Goal: Browse casually

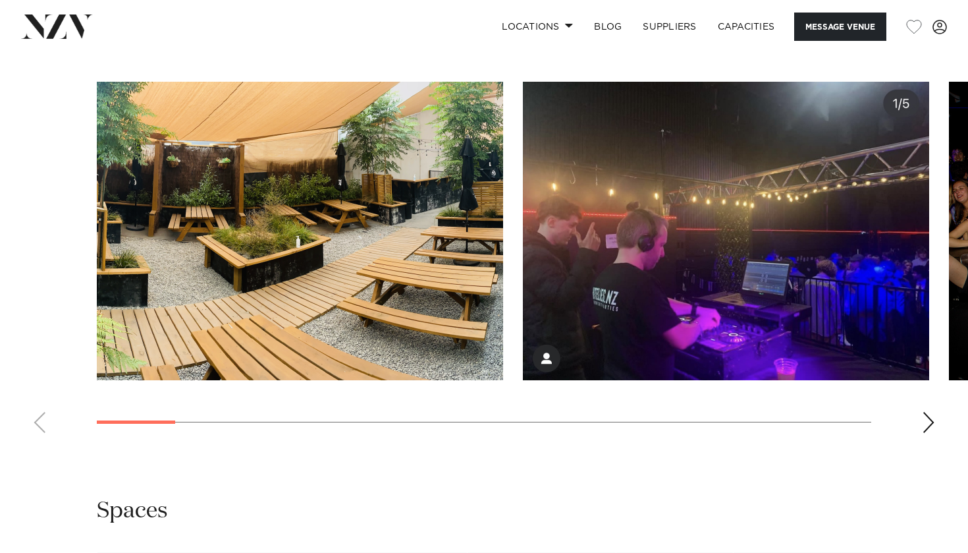
scroll to position [1227, 0]
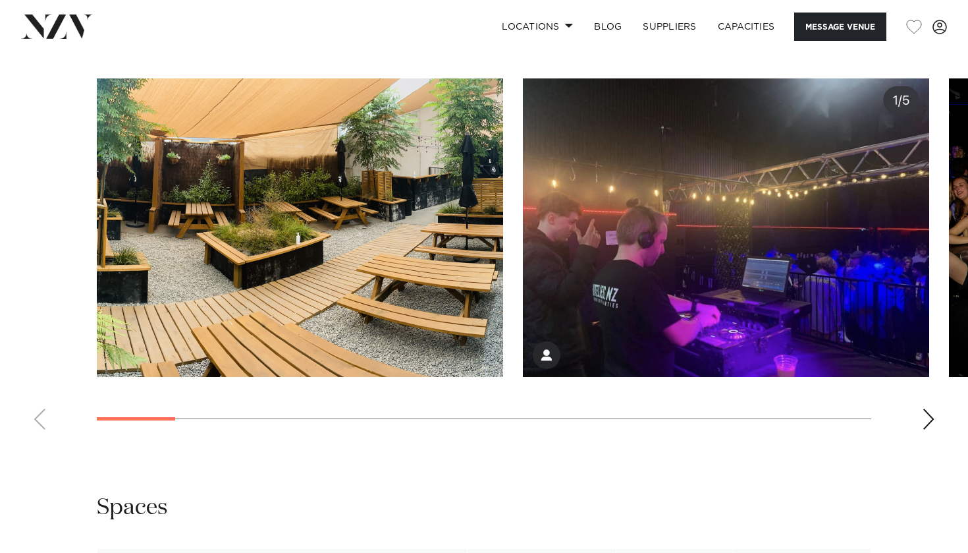
click at [918, 416] on swiper-container at bounding box center [484, 259] width 968 height 362
click at [926, 413] on div "Next slide" at bounding box center [928, 418] width 13 height 21
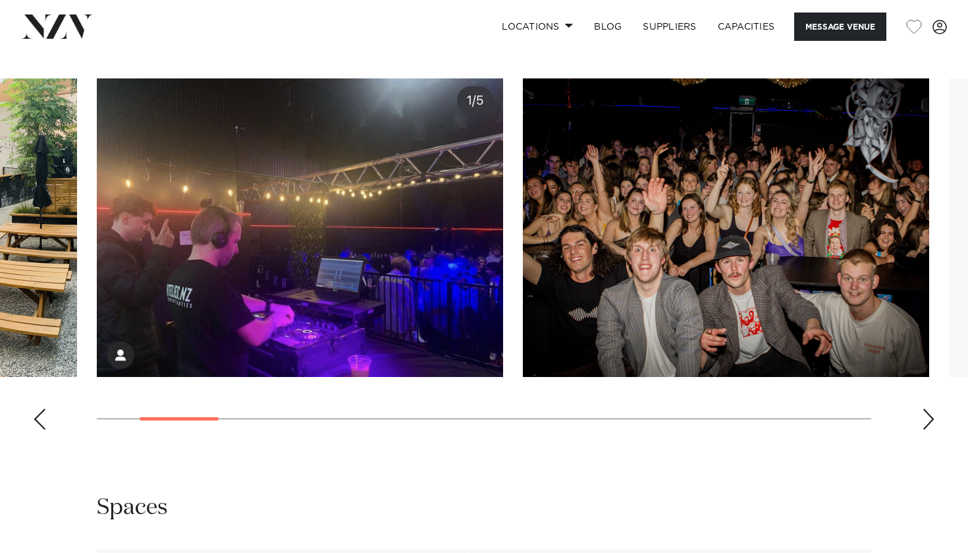
click at [926, 413] on div "Next slide" at bounding box center [928, 418] width 13 height 21
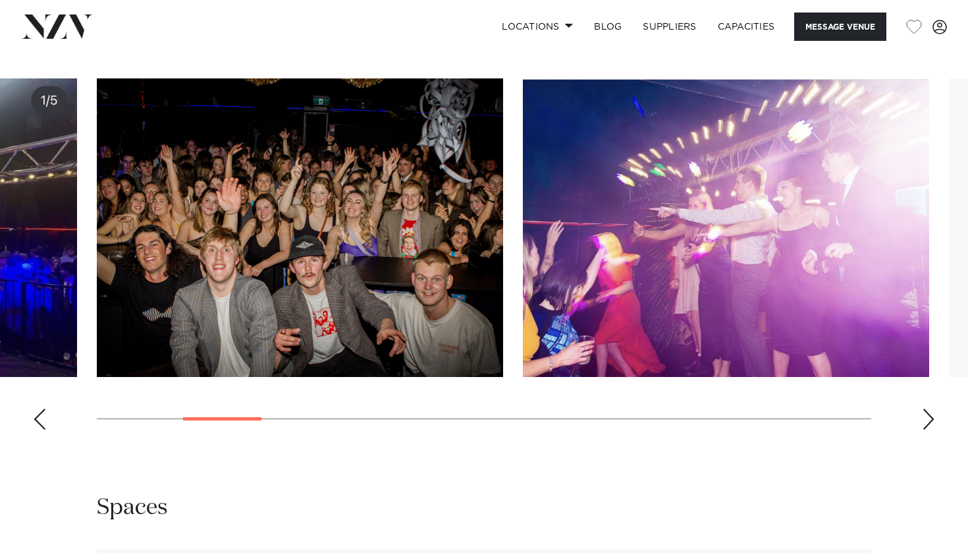
click at [926, 413] on div "Next slide" at bounding box center [928, 418] width 13 height 21
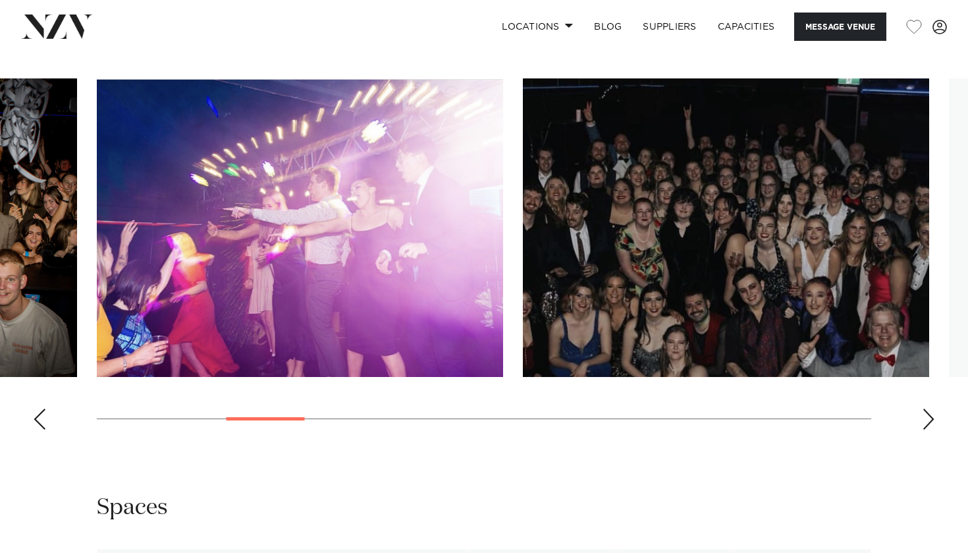
click at [926, 413] on div "Next slide" at bounding box center [928, 418] width 13 height 21
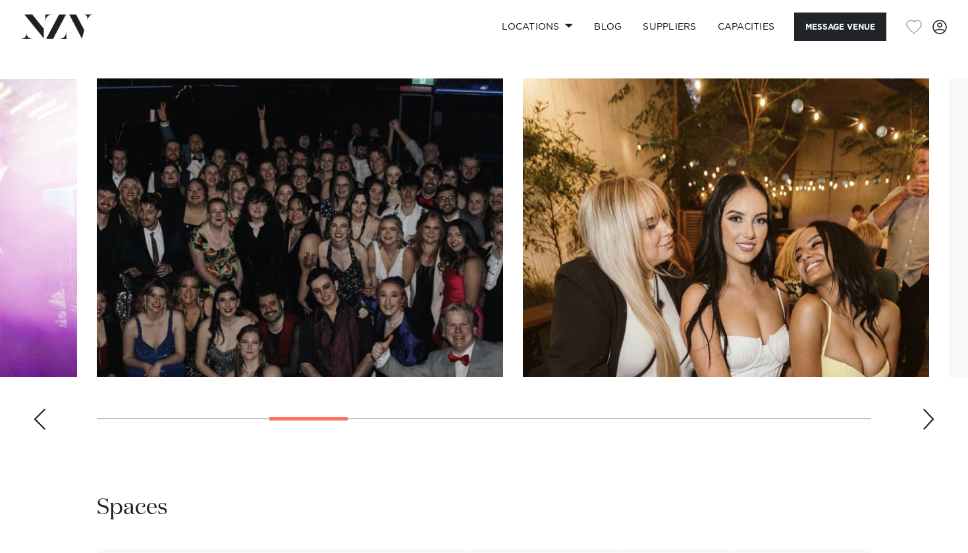
click at [926, 413] on div "Next slide" at bounding box center [928, 418] width 13 height 21
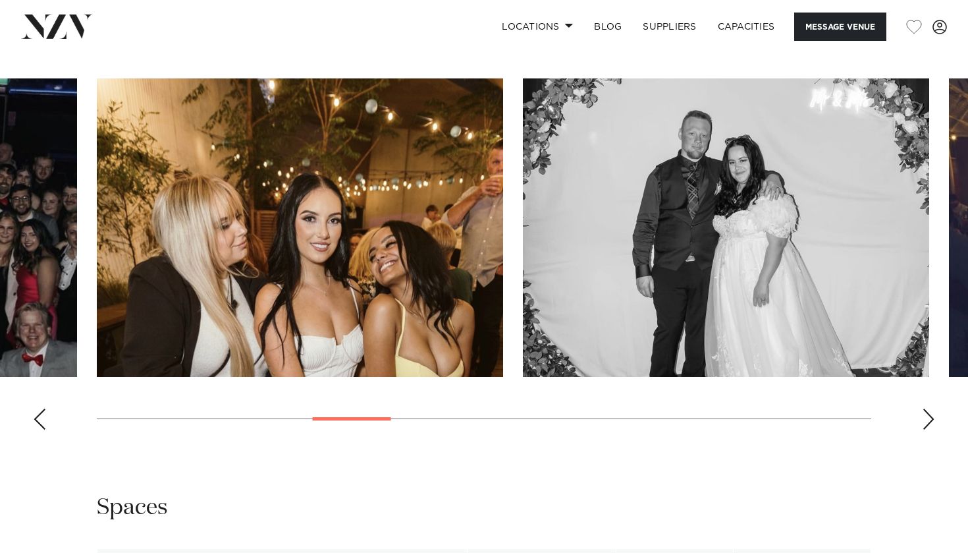
click at [926, 413] on div "Next slide" at bounding box center [928, 418] width 13 height 21
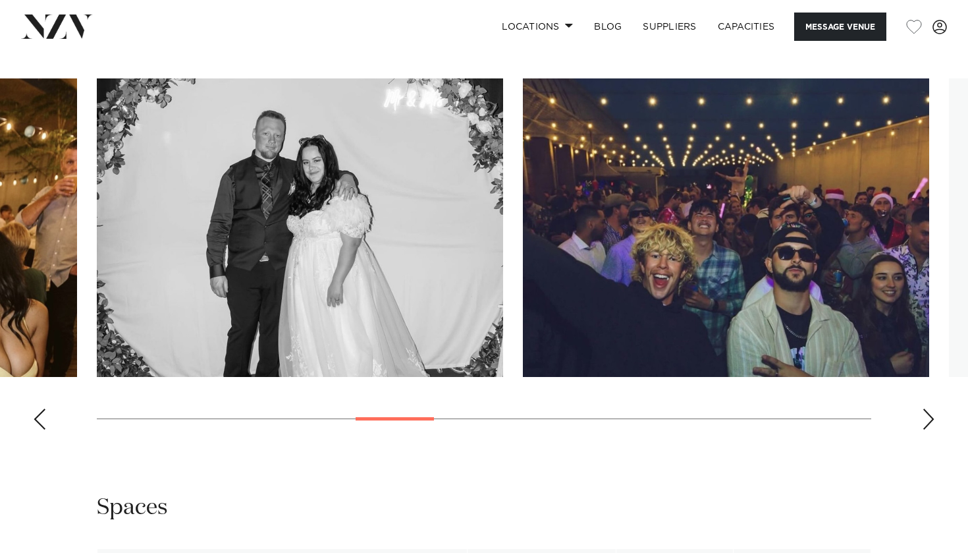
click at [926, 413] on div "Next slide" at bounding box center [928, 418] width 13 height 21
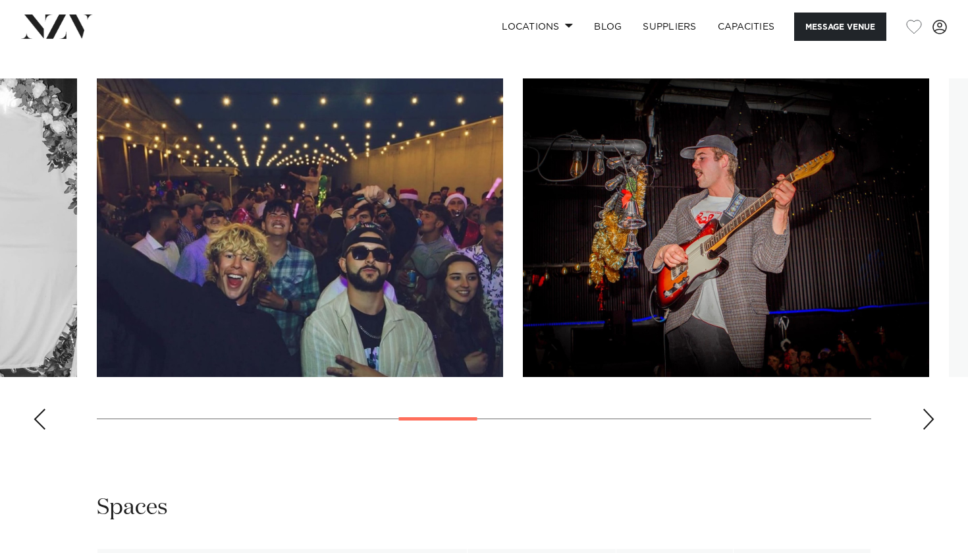
click at [926, 413] on div "Next slide" at bounding box center [928, 418] width 13 height 21
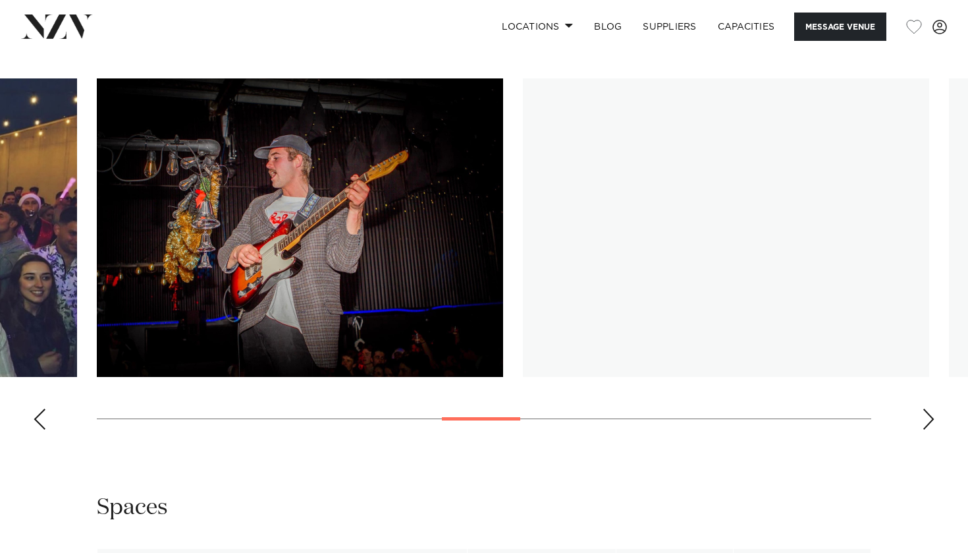
click at [926, 413] on div "Next slide" at bounding box center [928, 418] width 13 height 21
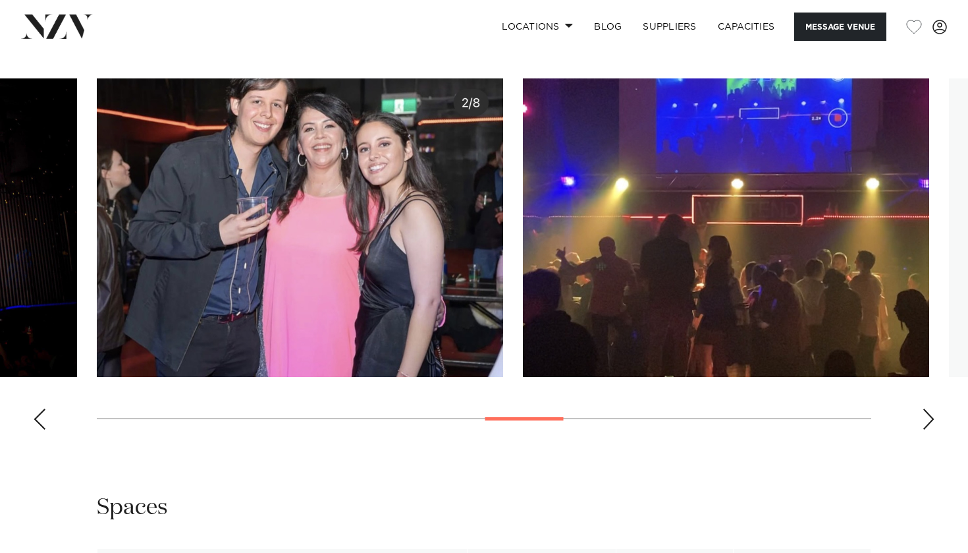
click at [926, 413] on div "Next slide" at bounding box center [928, 418] width 13 height 21
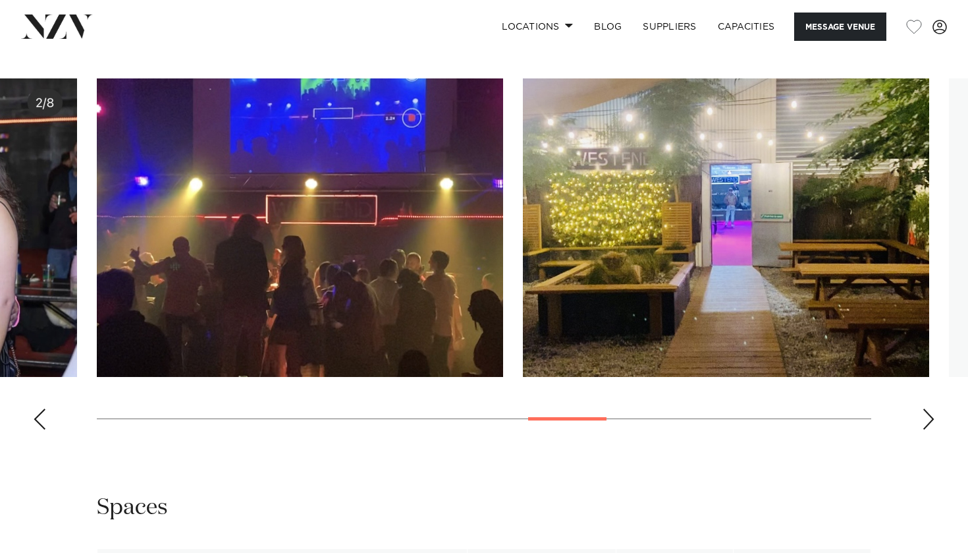
click at [926, 413] on div "Next slide" at bounding box center [928, 418] width 13 height 21
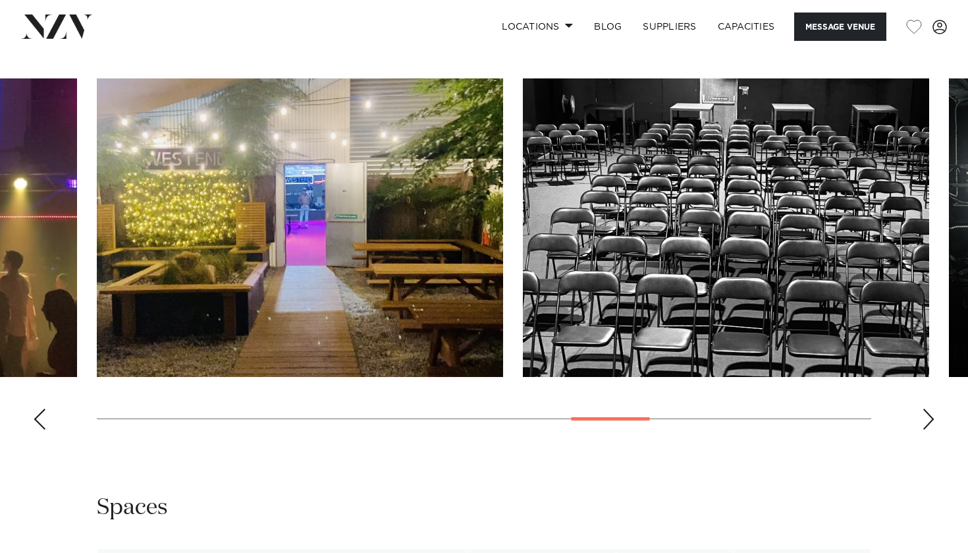
click at [927, 414] on div "Next slide" at bounding box center [928, 418] width 13 height 21
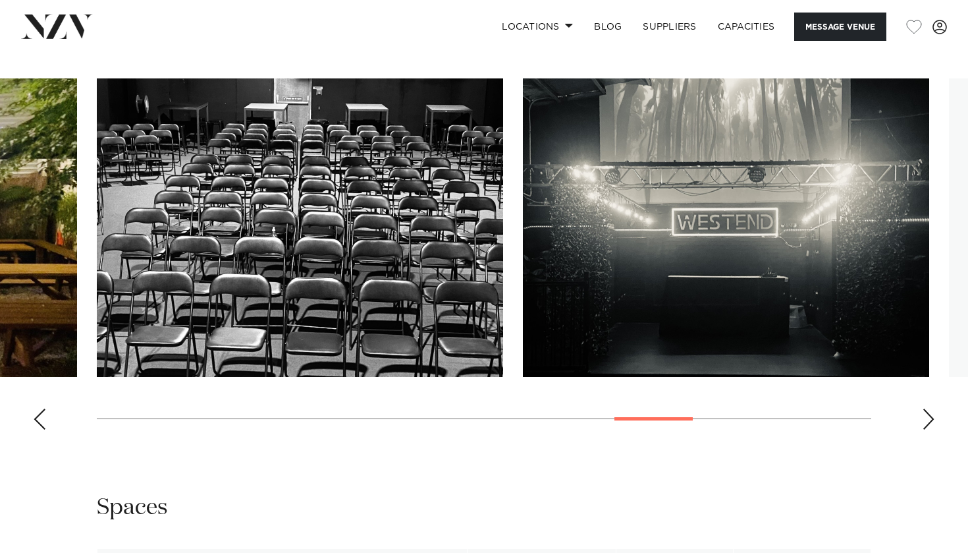
click at [927, 414] on div "Next slide" at bounding box center [928, 418] width 13 height 21
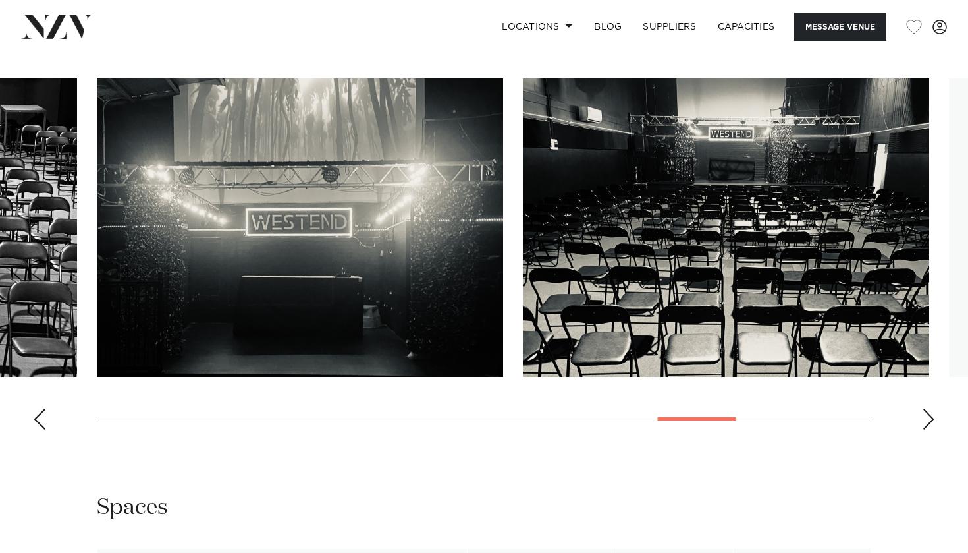
click at [927, 414] on div "Next slide" at bounding box center [928, 418] width 13 height 21
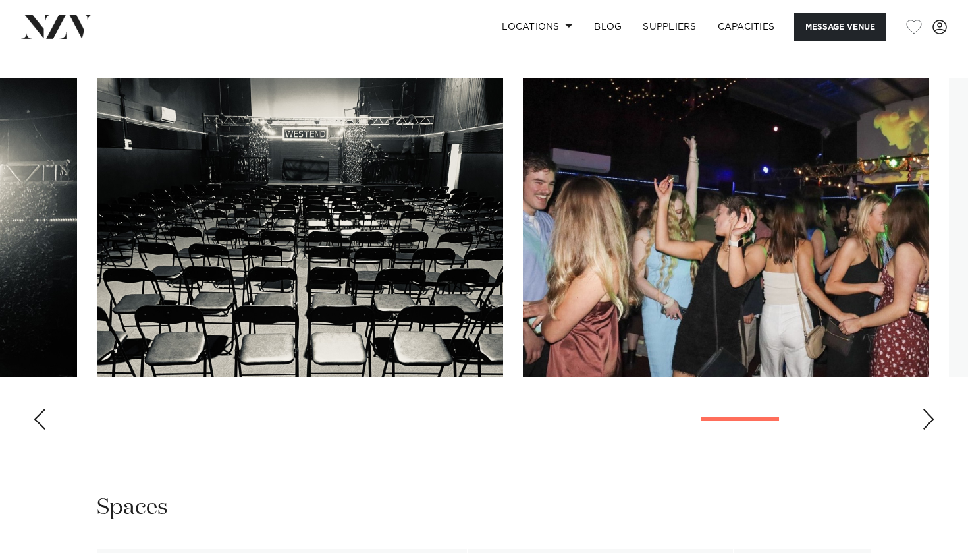
click at [927, 414] on div "Next slide" at bounding box center [928, 418] width 13 height 21
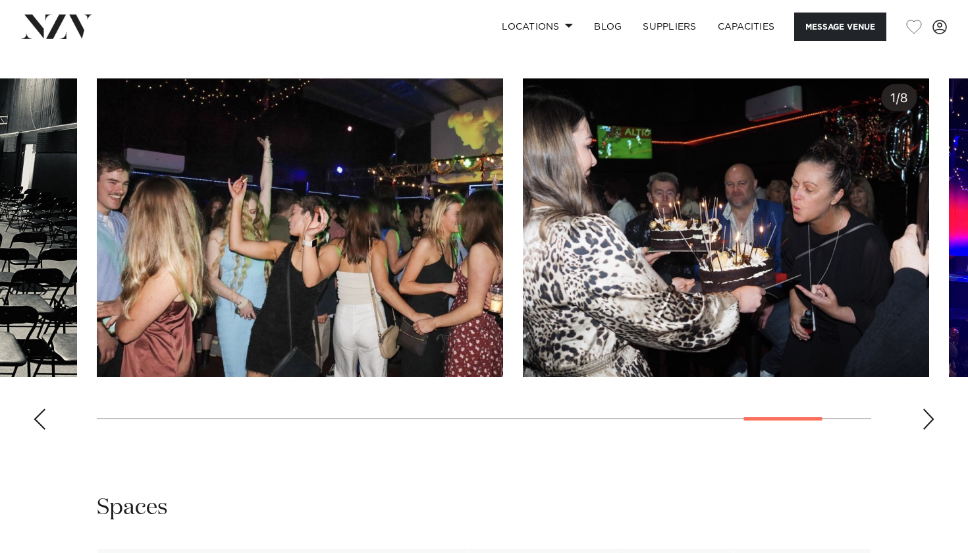
click at [927, 414] on div "Next slide" at bounding box center [928, 418] width 13 height 21
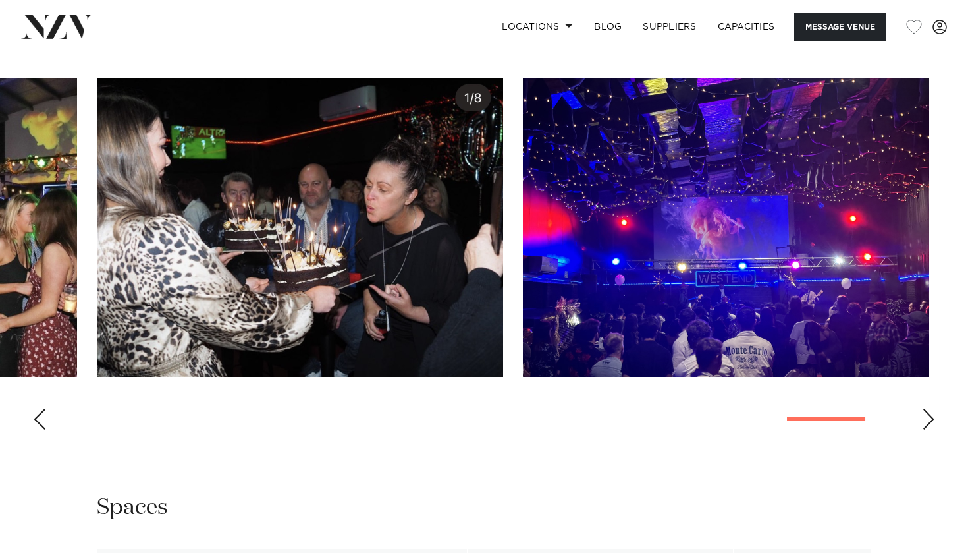
click at [927, 414] on div "Next slide" at bounding box center [928, 418] width 13 height 21
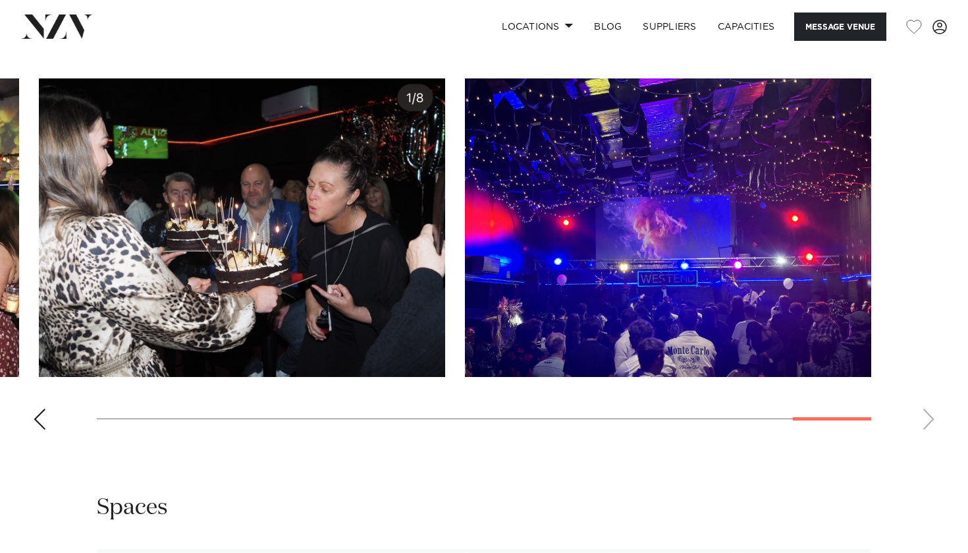
click at [927, 414] on swiper-container at bounding box center [484, 259] width 968 height 362
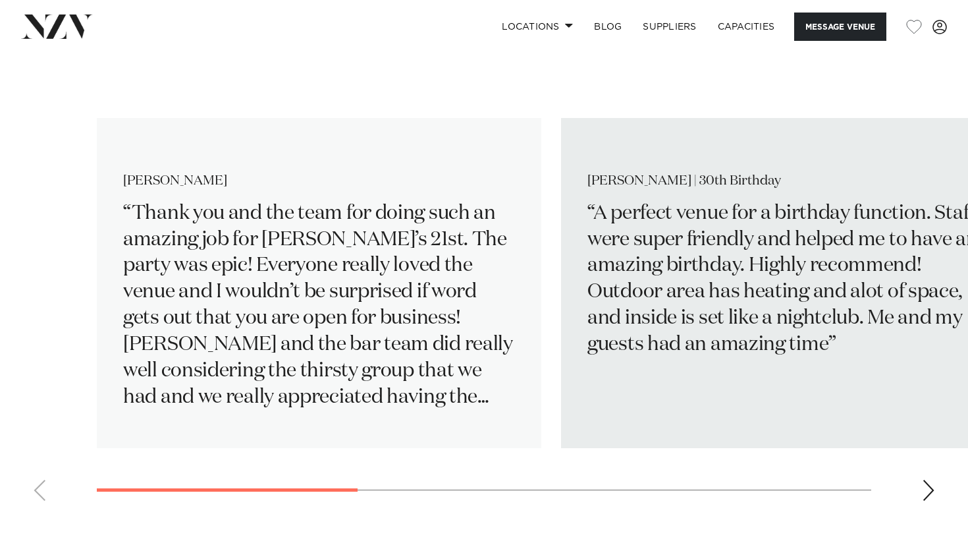
scroll to position [1939, 0]
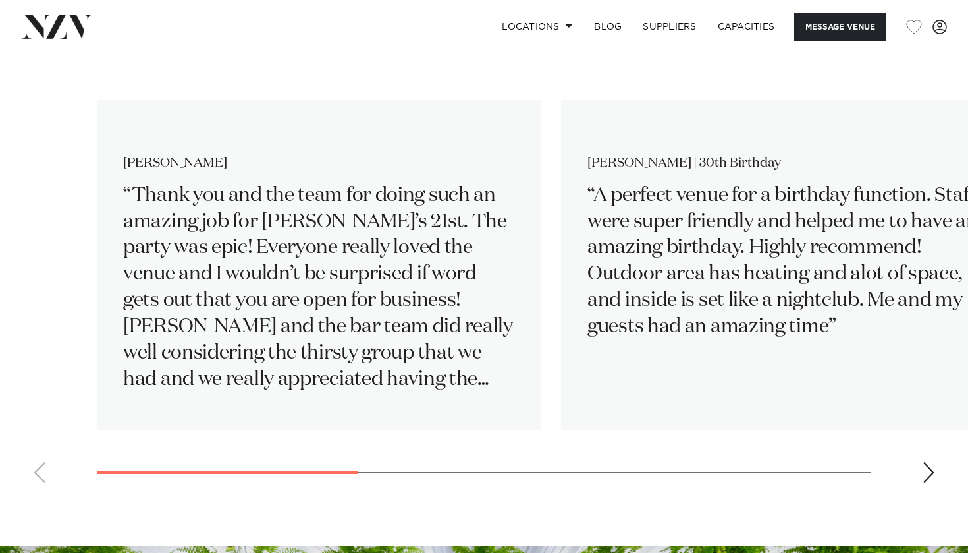
click at [929, 466] on div "Next slide" at bounding box center [928, 472] width 13 height 21
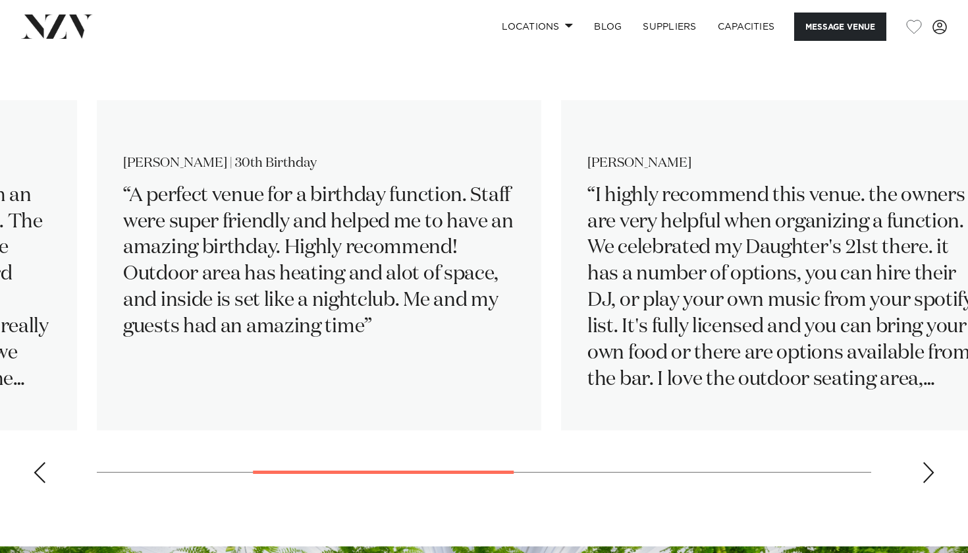
click at [929, 467] on div "Next slide" at bounding box center [928, 472] width 13 height 21
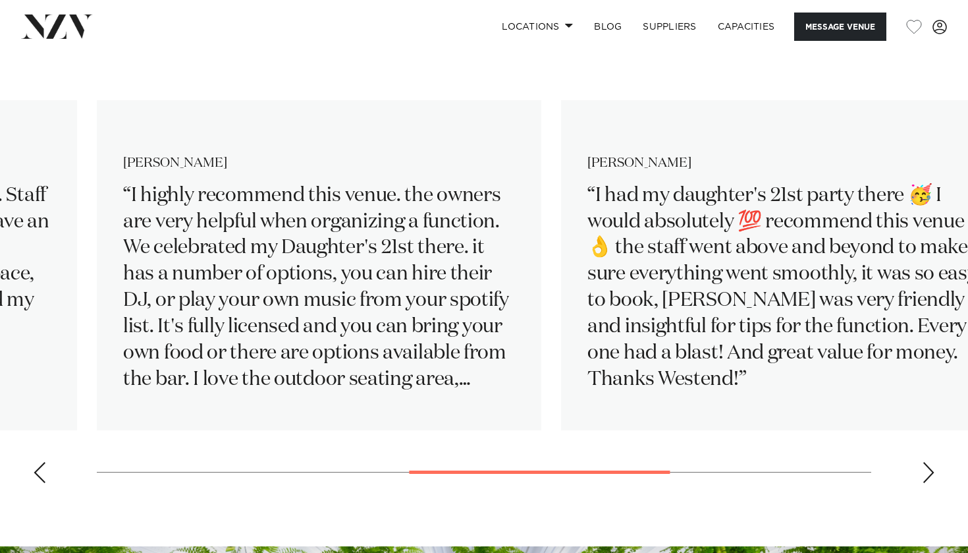
click at [929, 468] on div "Next slide" at bounding box center [928, 472] width 13 height 21
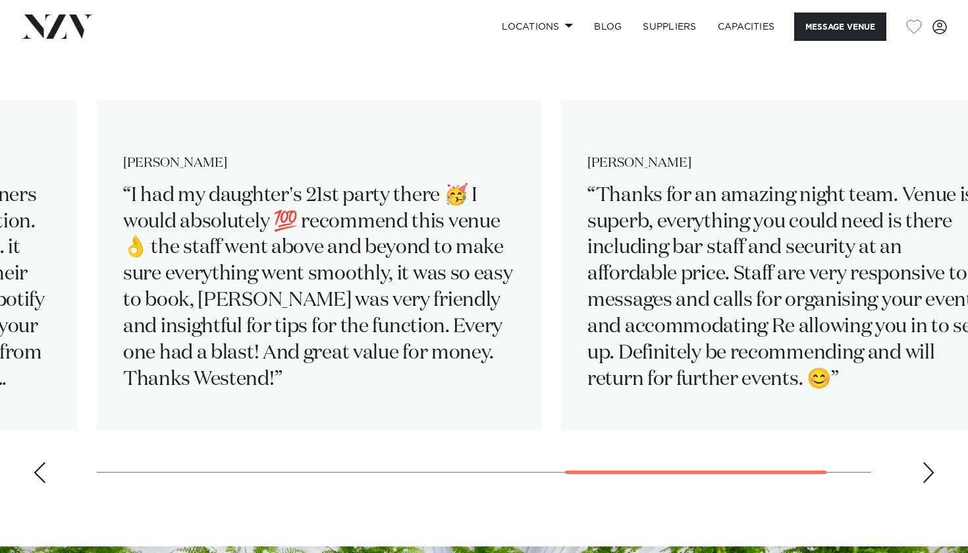
click at [929, 468] on div "Next slide" at bounding box center [928, 472] width 13 height 21
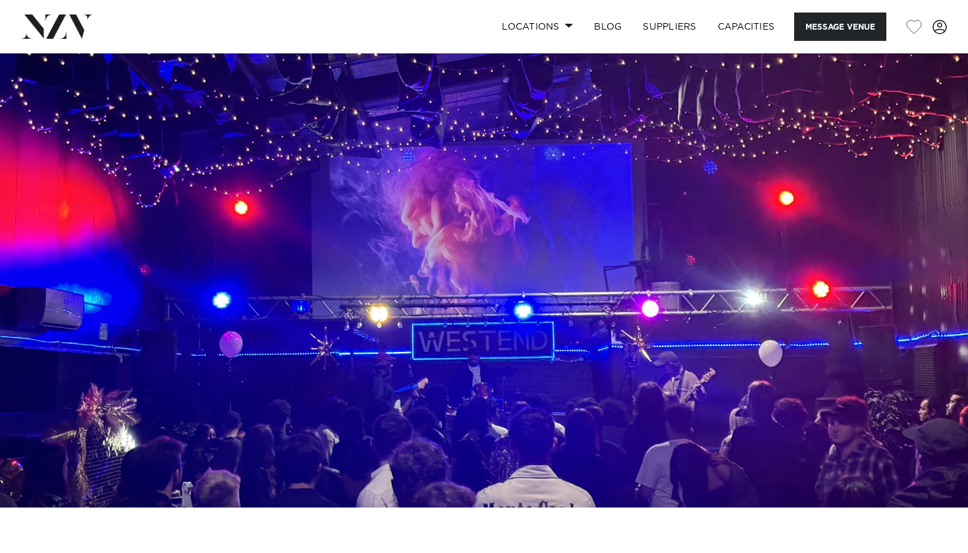
scroll to position [0, 0]
